Goal: Information Seeking & Learning: Learn about a topic

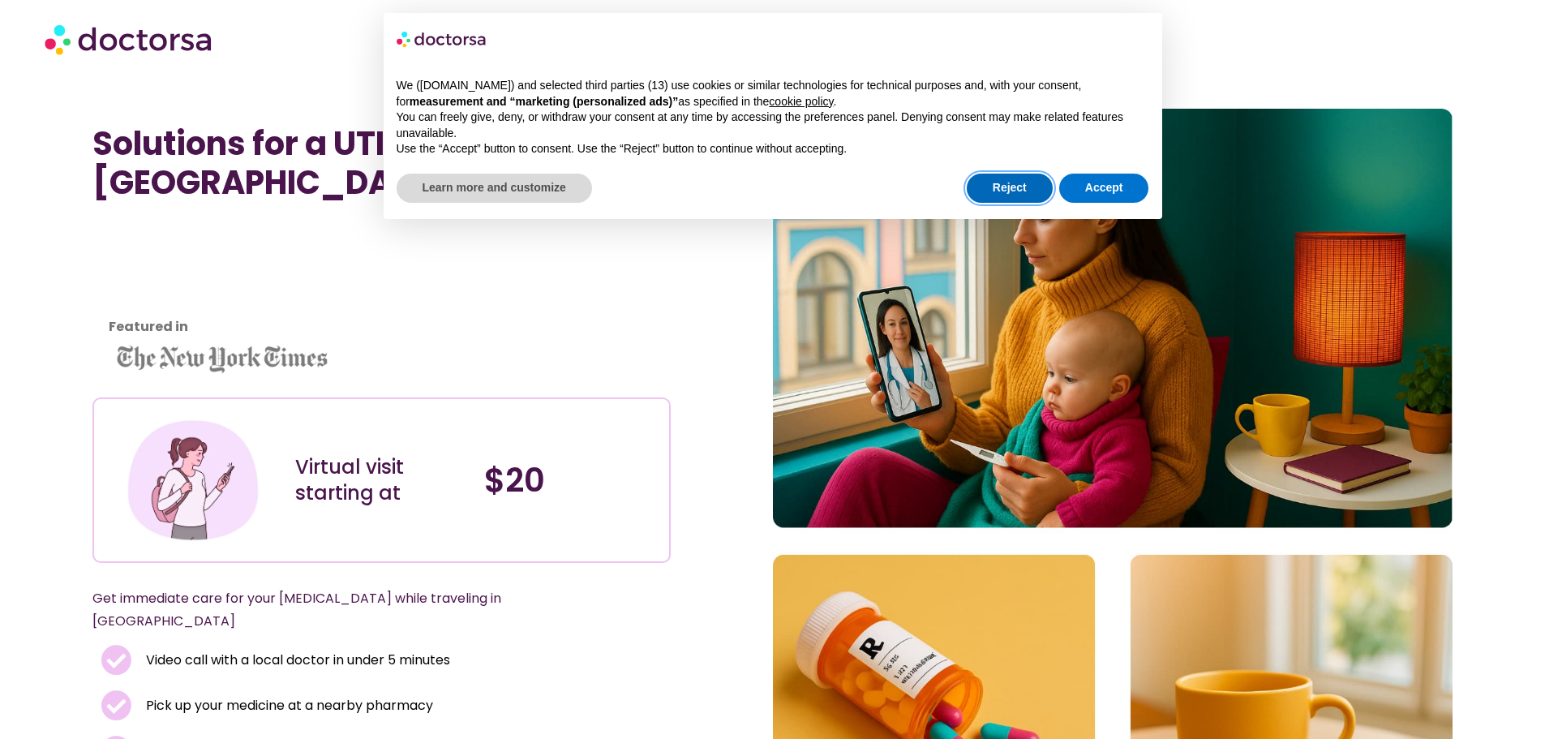
click at [985, 187] on button "Reject" at bounding box center [1010, 188] width 86 height 29
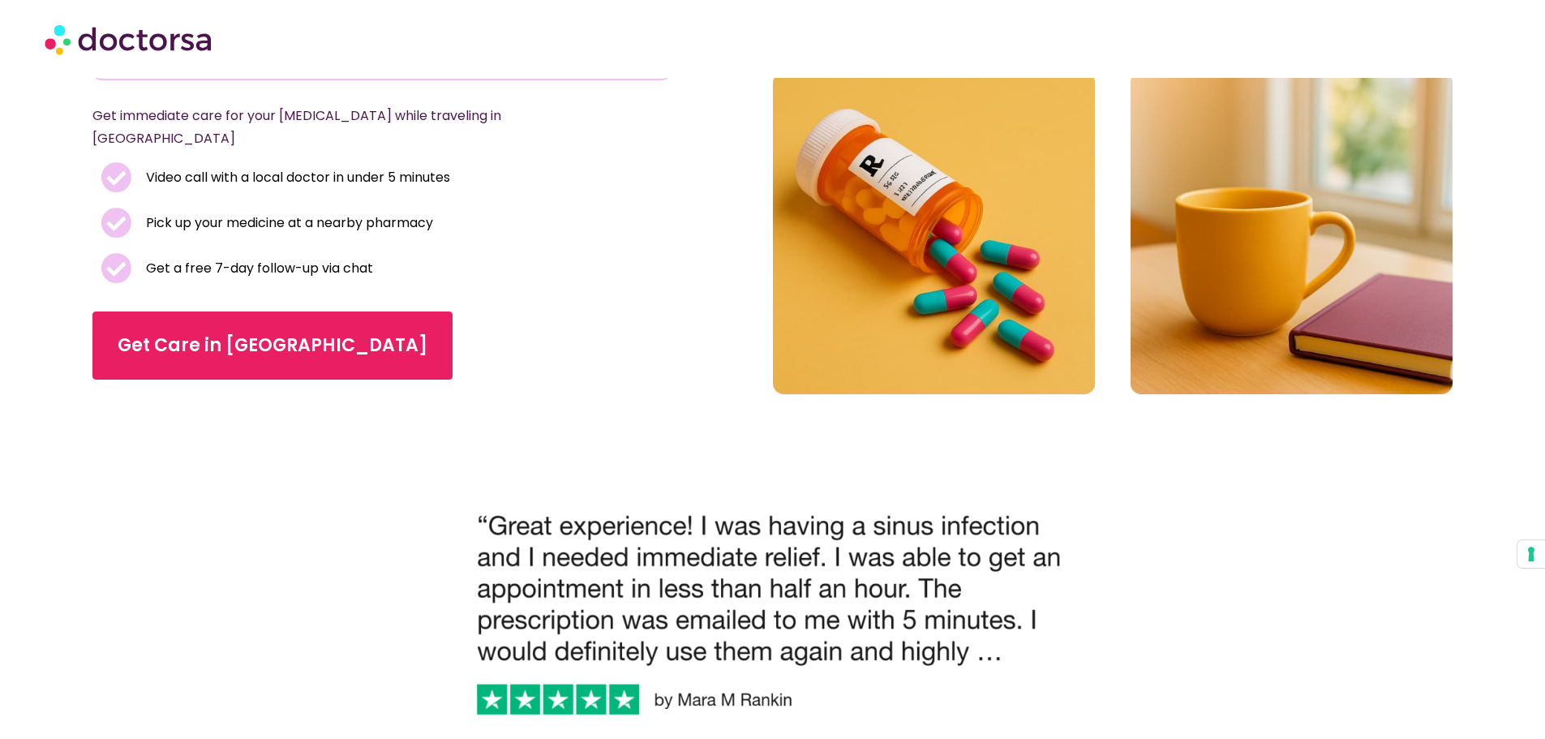
scroll to position [487, 0]
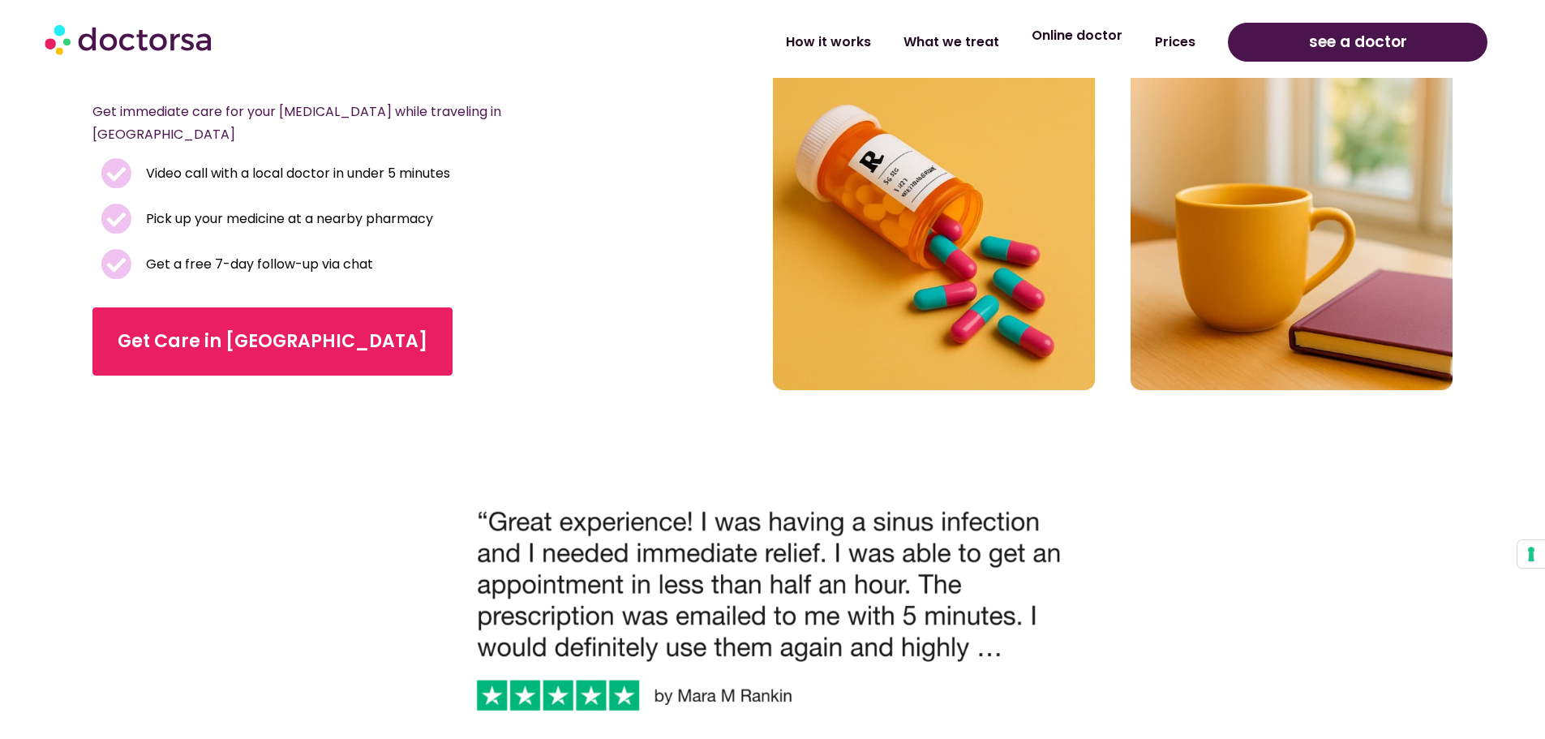
click at [1075, 39] on link "Online doctor" at bounding box center [1076, 35] width 123 height 37
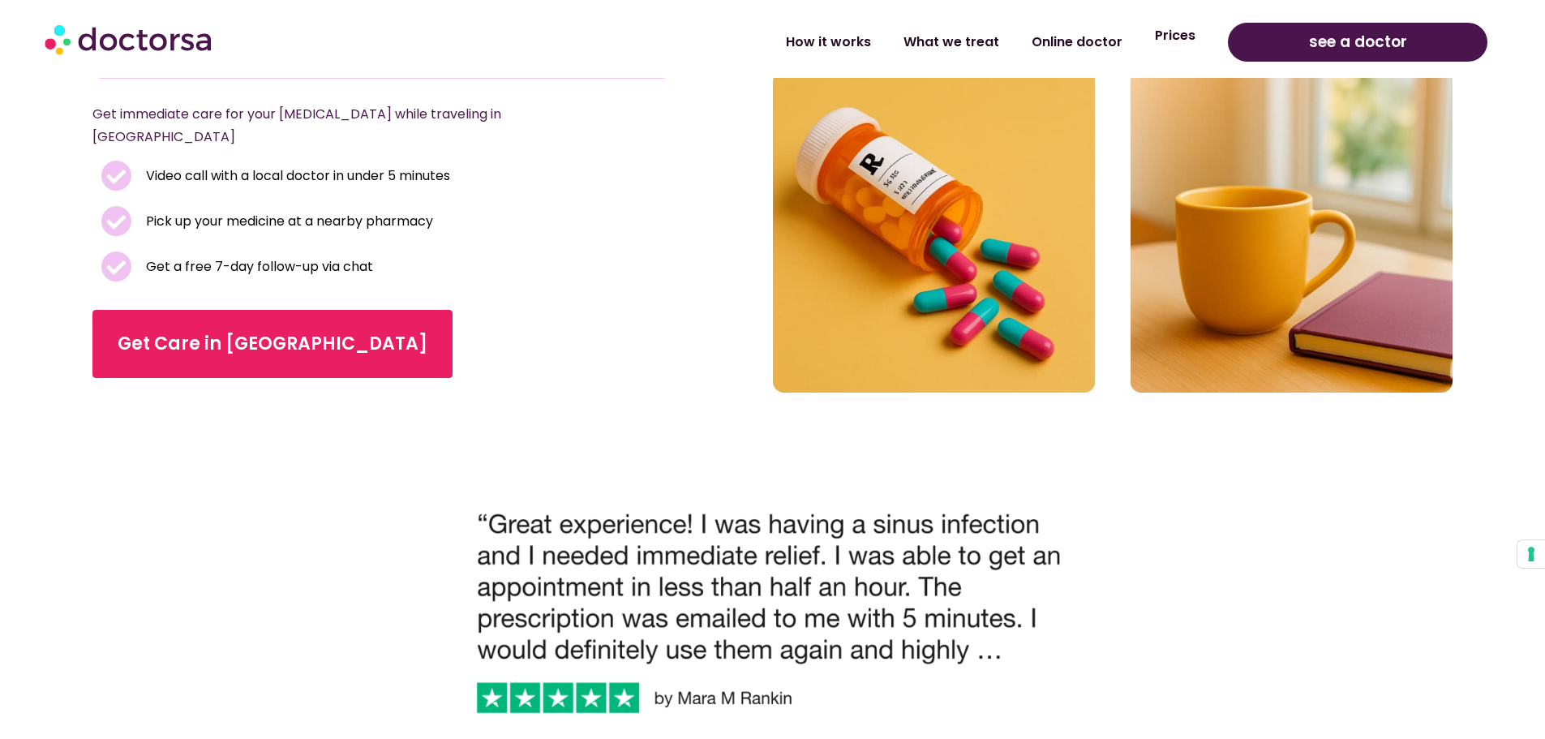
click at [1186, 37] on link "Prices" at bounding box center [1175, 35] width 73 height 37
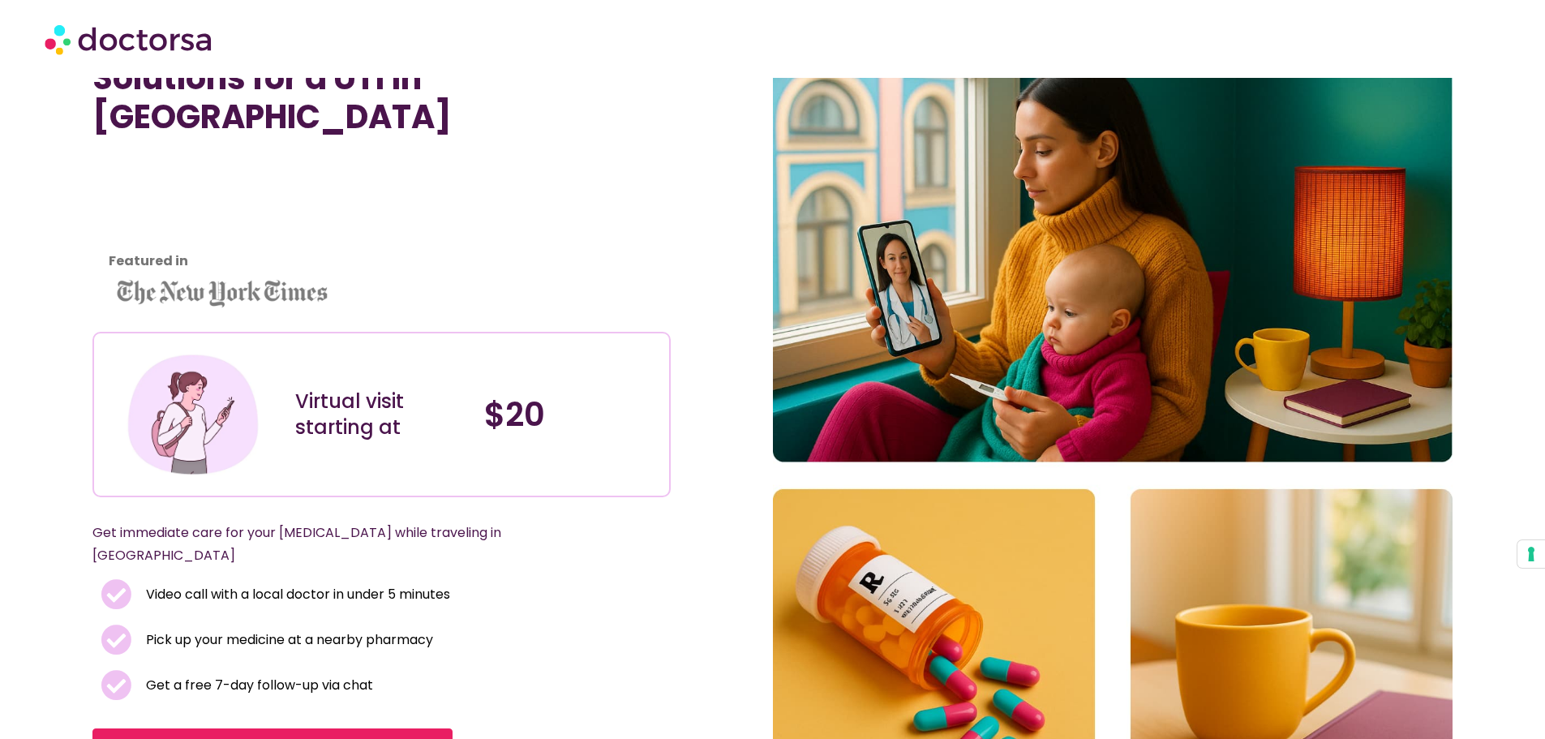
scroll to position [0, 0]
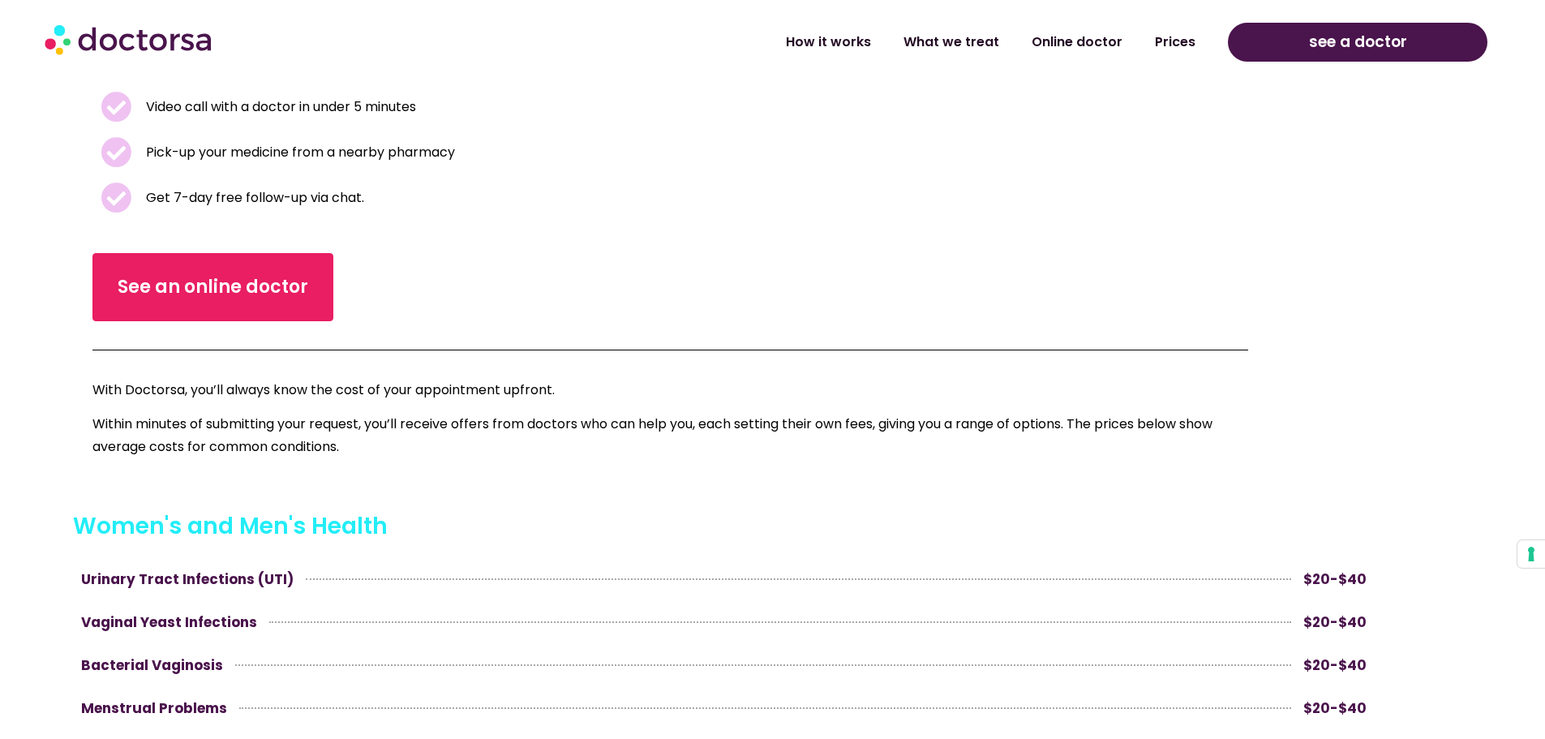
scroll to position [649, 0]
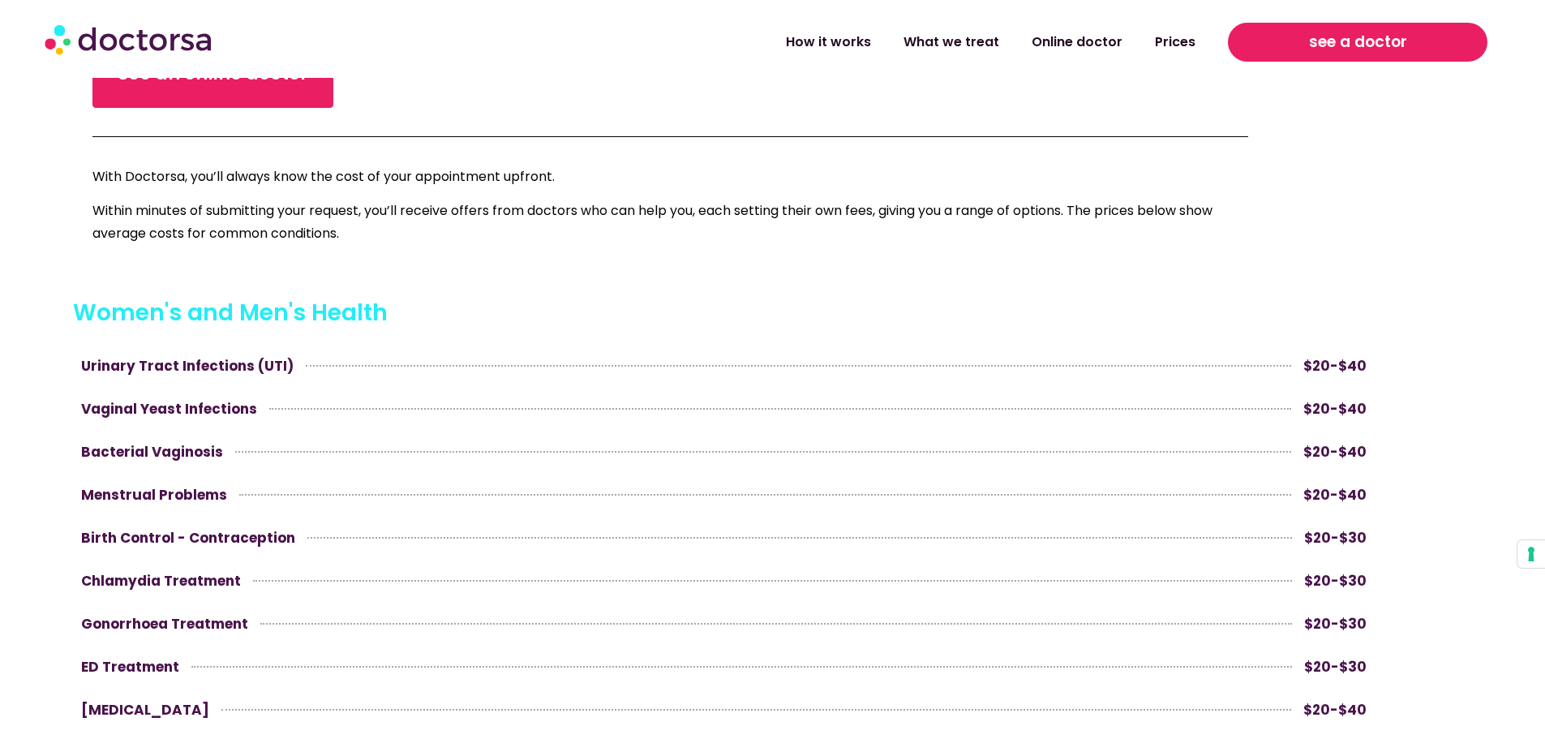
click at [1375, 43] on span "see a doctor" at bounding box center [1358, 42] width 98 height 26
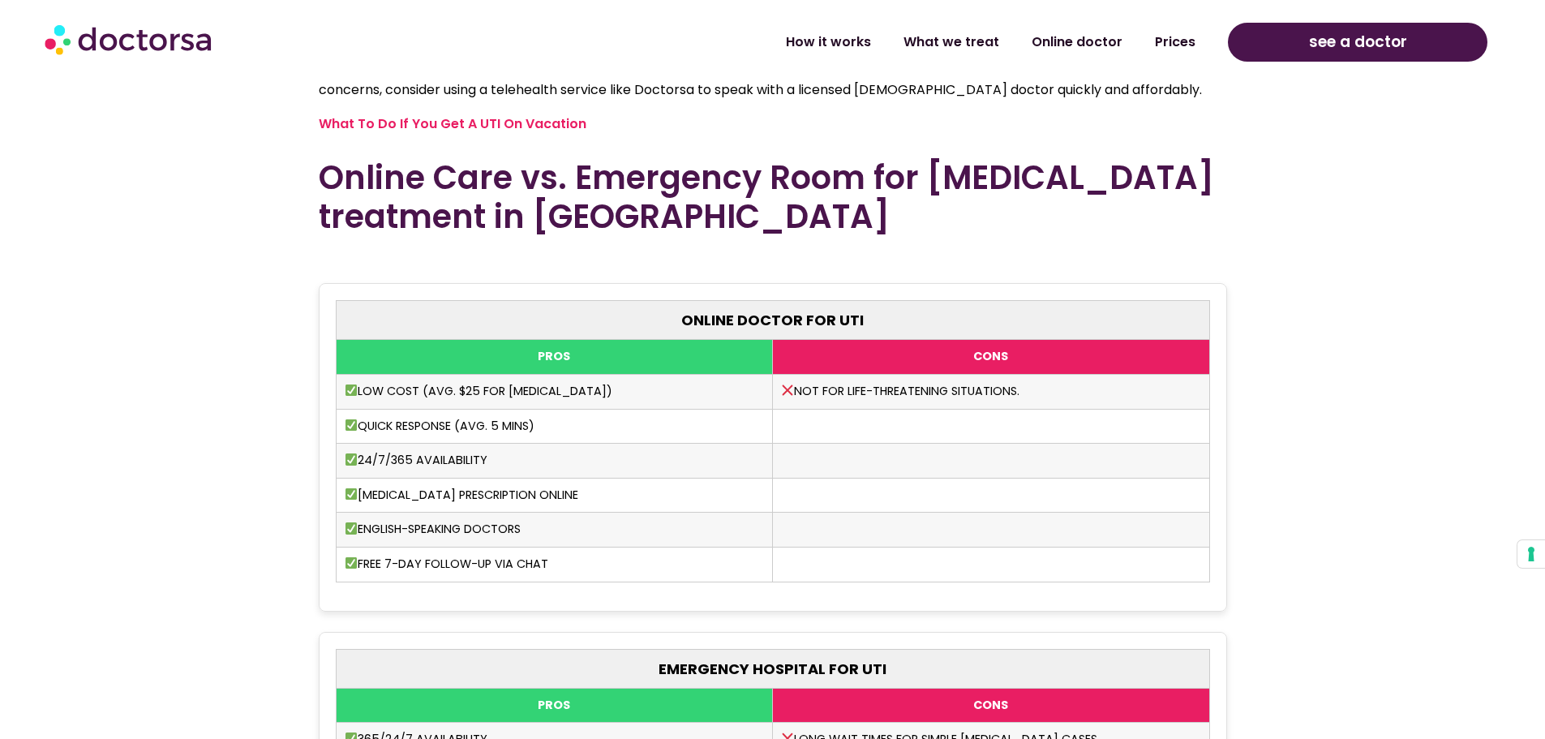
scroll to position [4298, 0]
